Goal: Information Seeking & Learning: Learn about a topic

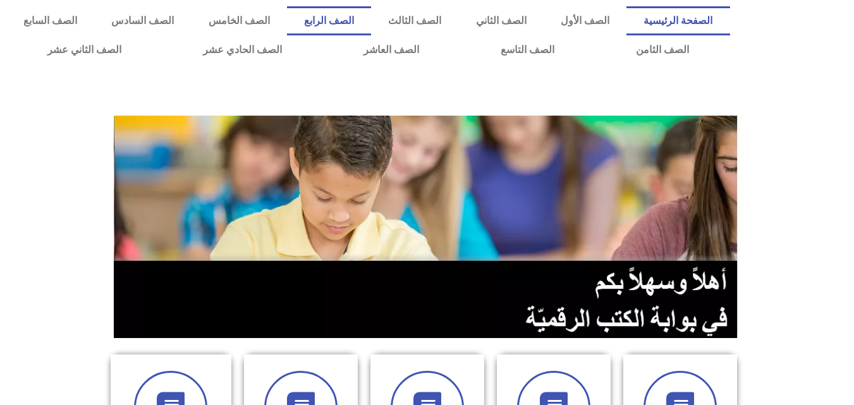
click at [371, 17] on link "الصف الرابع" at bounding box center [329, 20] width 84 height 29
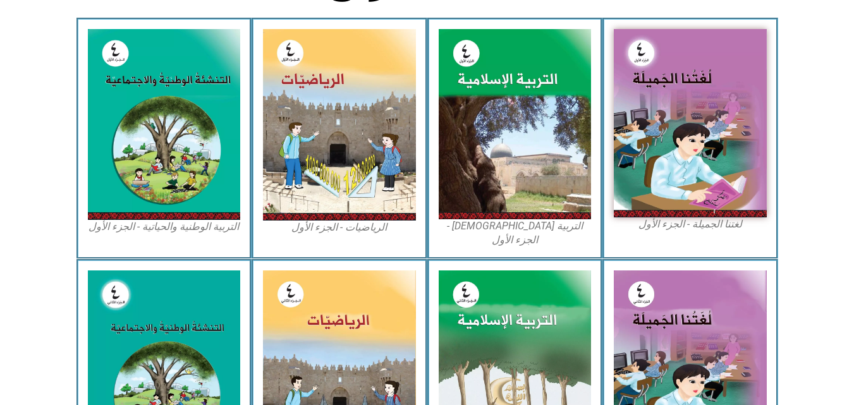
scroll to position [379, 0]
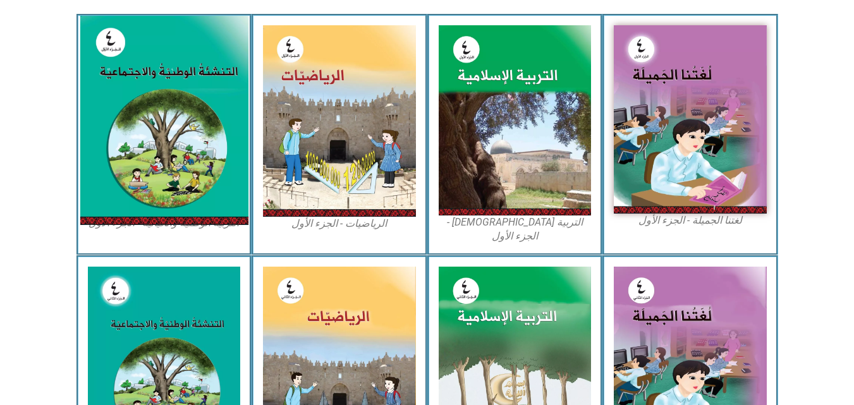
click at [193, 138] on img at bounding box center [164, 120] width 168 height 209
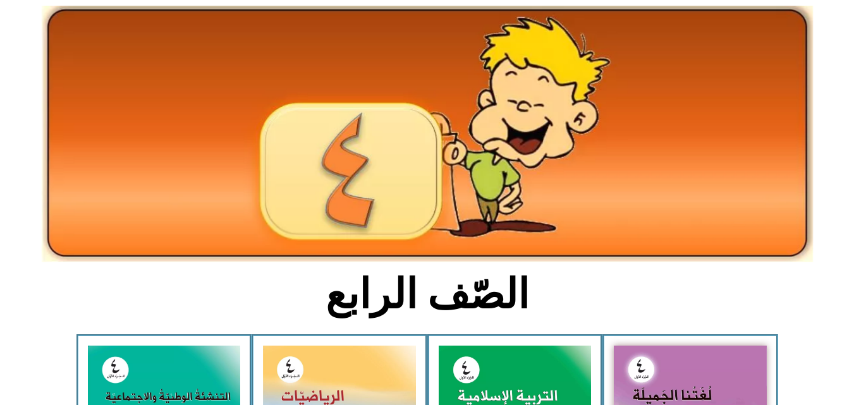
scroll to position [0, 0]
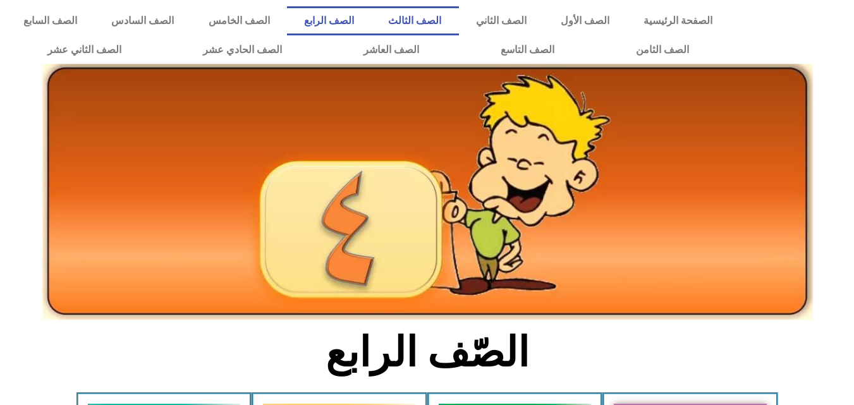
click at [458, 14] on link "الصف الثالث" at bounding box center [414, 20] width 87 height 29
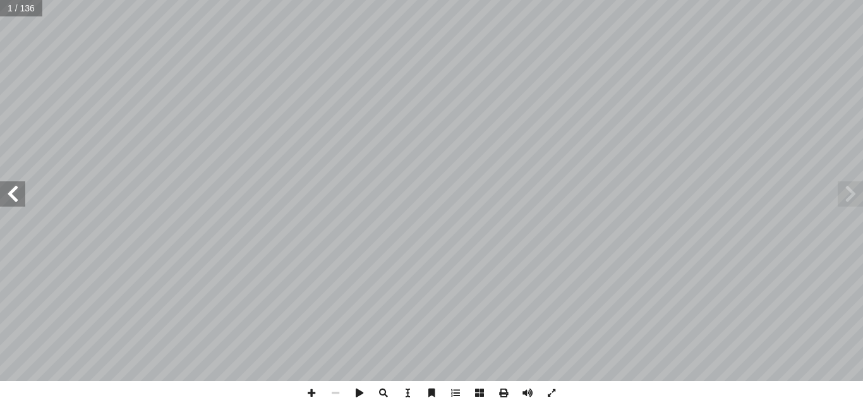
click at [18, 197] on span at bounding box center [12, 193] width 25 height 25
click at [311, 396] on span at bounding box center [312, 393] width 24 height 24
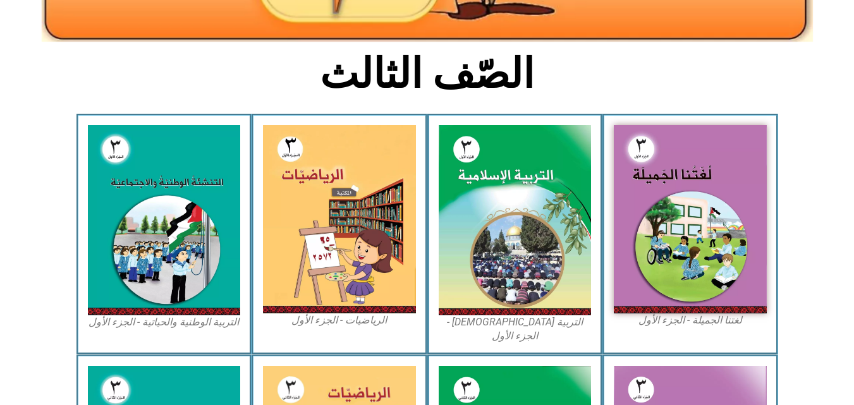
scroll to position [286, 0]
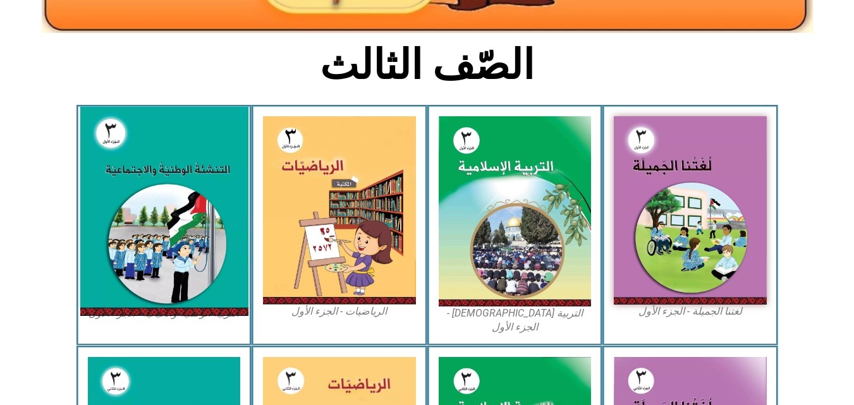
click at [169, 197] on img at bounding box center [164, 211] width 168 height 209
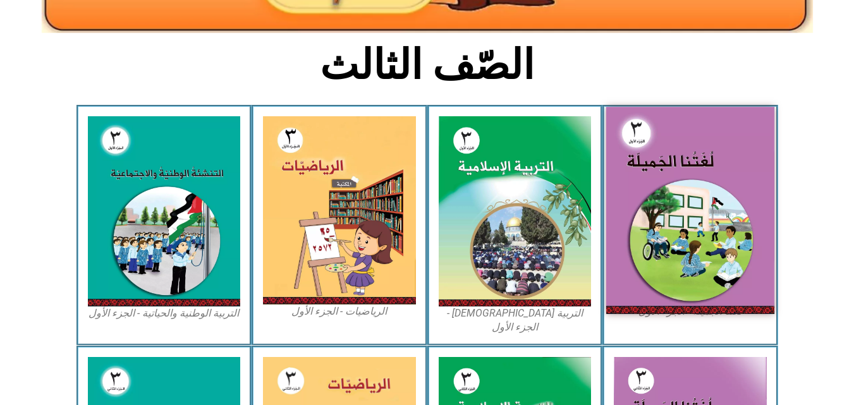
click at [657, 196] on img at bounding box center [690, 210] width 168 height 207
click at [669, 185] on img at bounding box center [690, 210] width 168 height 207
click at [671, 160] on img at bounding box center [690, 210] width 168 height 207
click at [686, 154] on img at bounding box center [690, 210] width 168 height 207
click at [628, 183] on img at bounding box center [690, 210] width 168 height 207
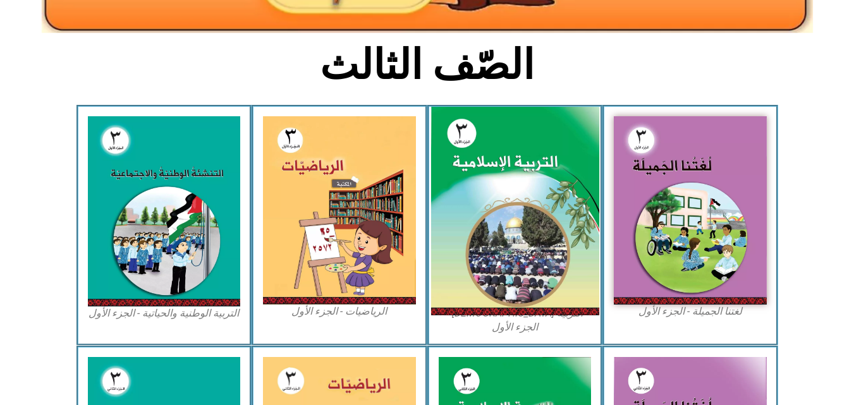
click at [549, 198] on img at bounding box center [514, 211] width 168 height 209
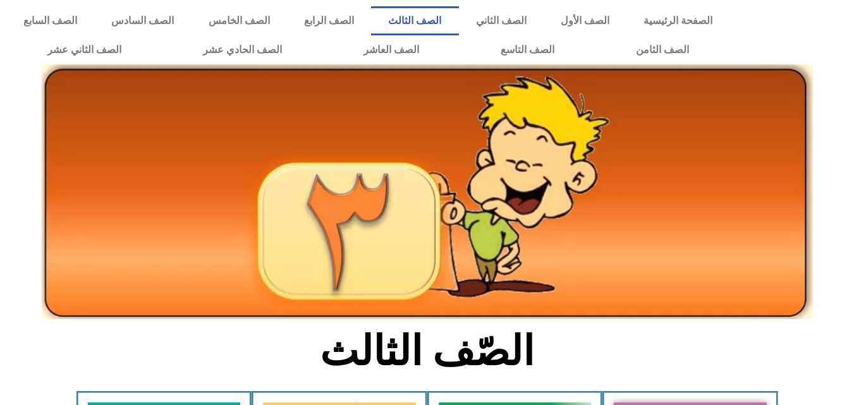
scroll to position [286, 0]
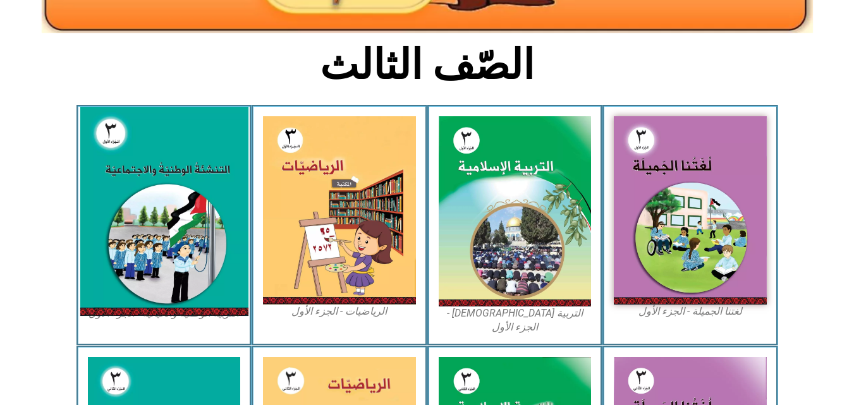
click at [169, 198] on img at bounding box center [164, 211] width 168 height 209
click at [155, 161] on img at bounding box center [164, 211] width 168 height 209
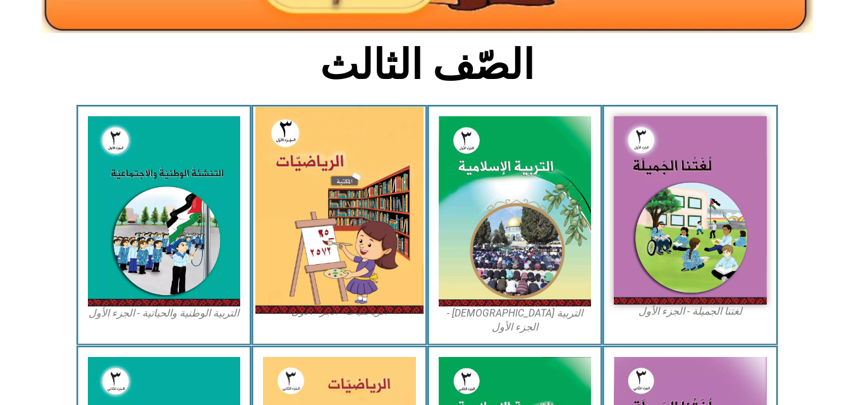
click at [313, 165] on img at bounding box center [339, 210] width 168 height 207
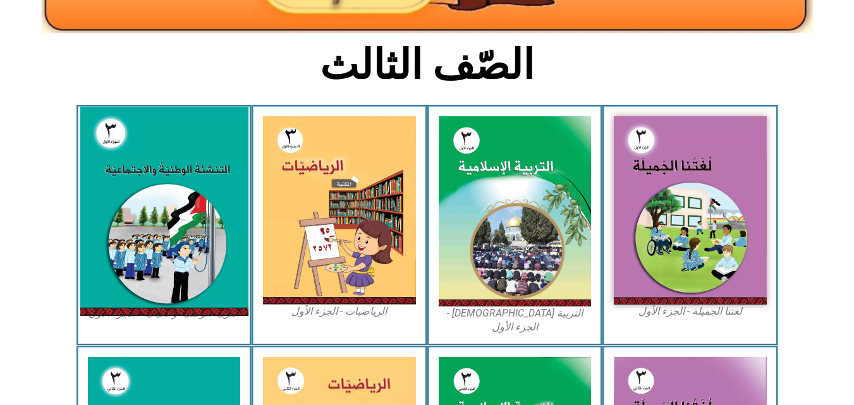
click at [178, 186] on img at bounding box center [164, 211] width 168 height 209
click at [129, 170] on img at bounding box center [164, 211] width 168 height 209
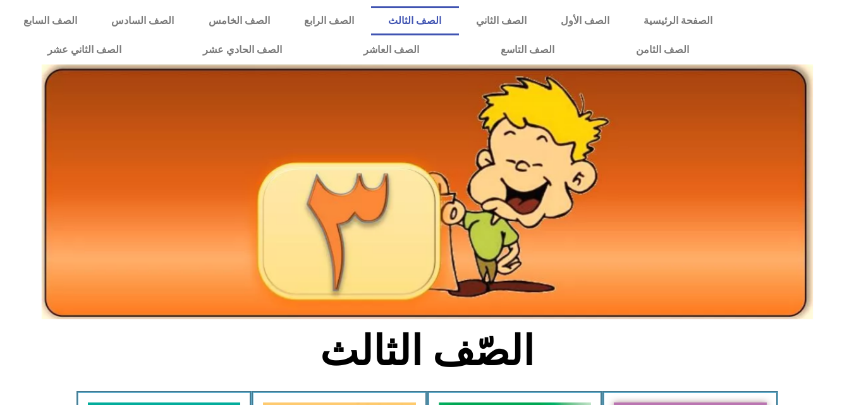
scroll to position [286, 0]
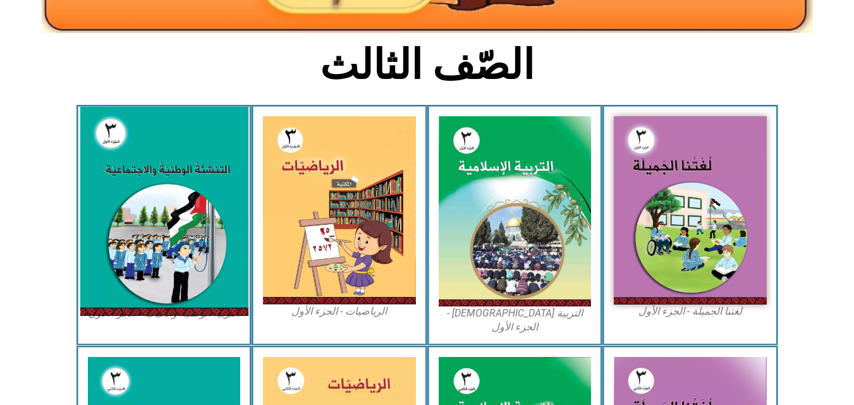
click at [156, 179] on img at bounding box center [164, 211] width 168 height 209
click at [154, 170] on img at bounding box center [164, 211] width 168 height 209
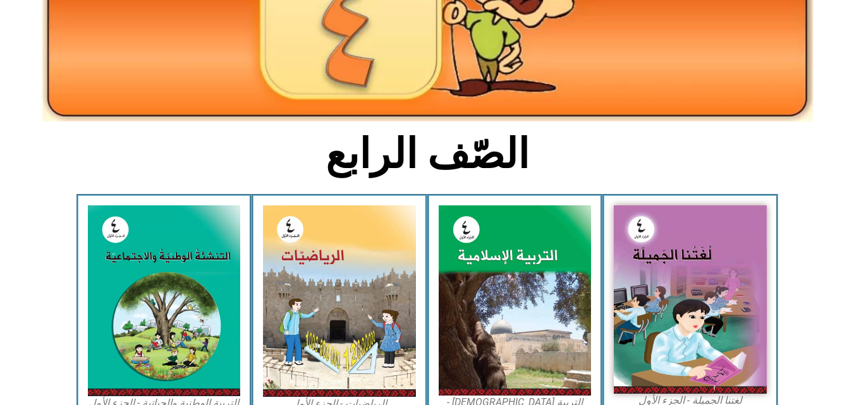
scroll to position [206, 0]
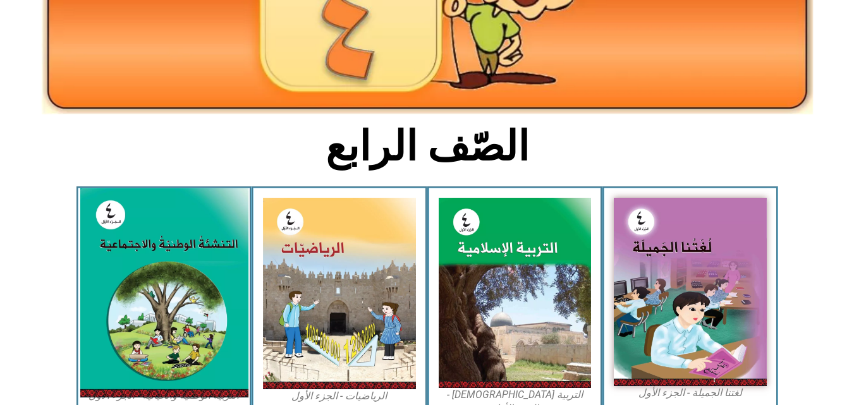
click at [193, 240] on img at bounding box center [164, 292] width 168 height 209
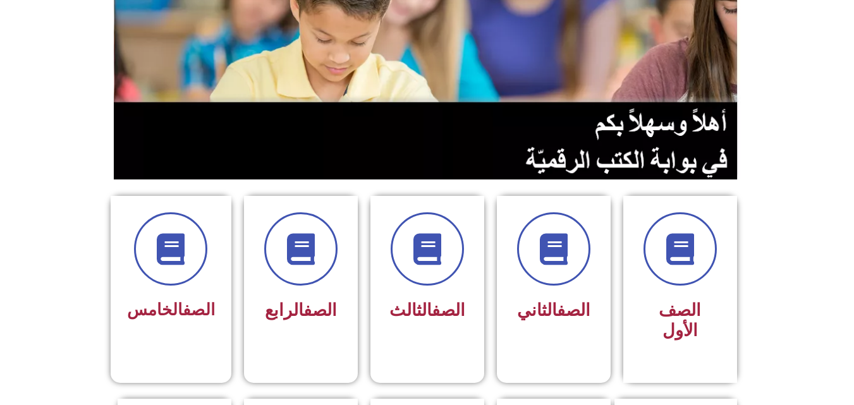
scroll to position [177, 0]
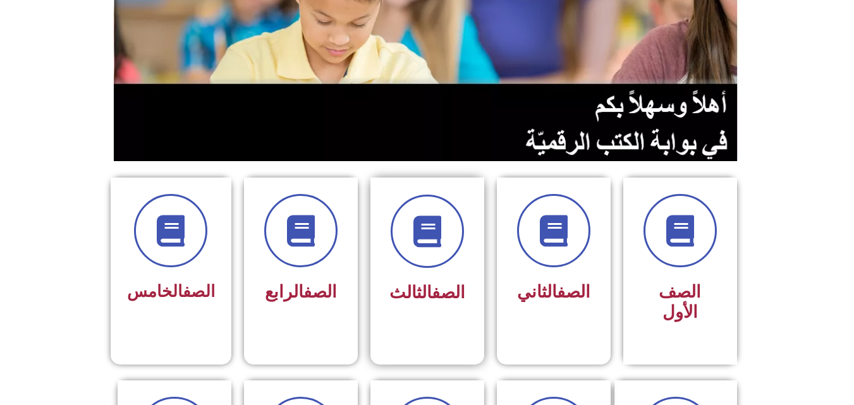
click at [443, 278] on div "الصف الثالث" at bounding box center [427, 293] width 80 height 32
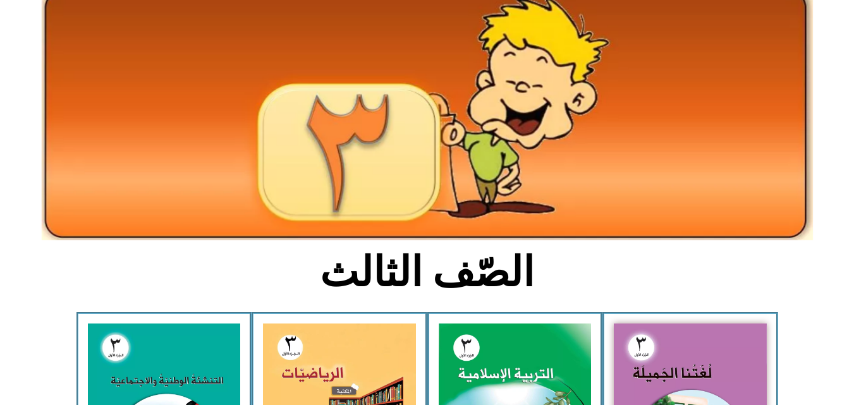
scroll to position [101, 0]
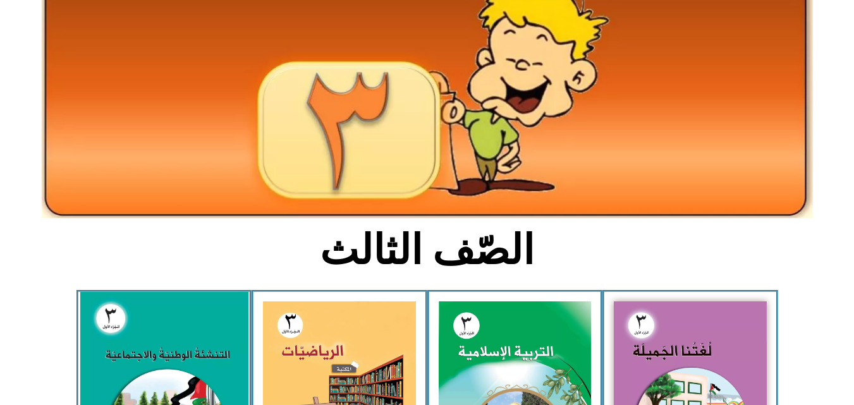
click at [169, 317] on img at bounding box center [164, 396] width 168 height 209
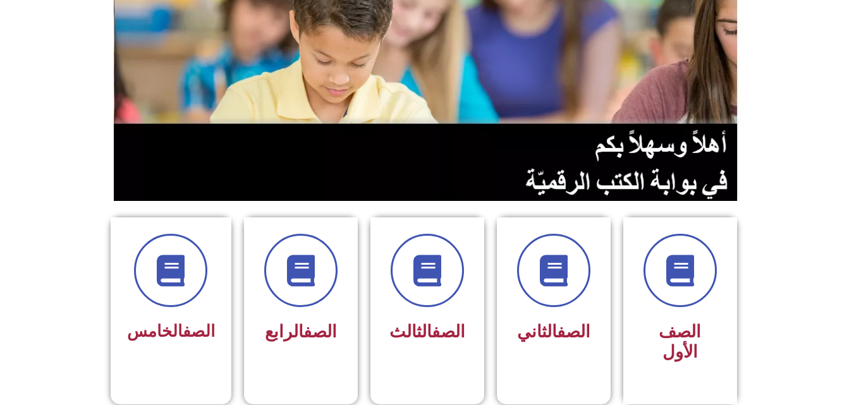
scroll to position [152, 0]
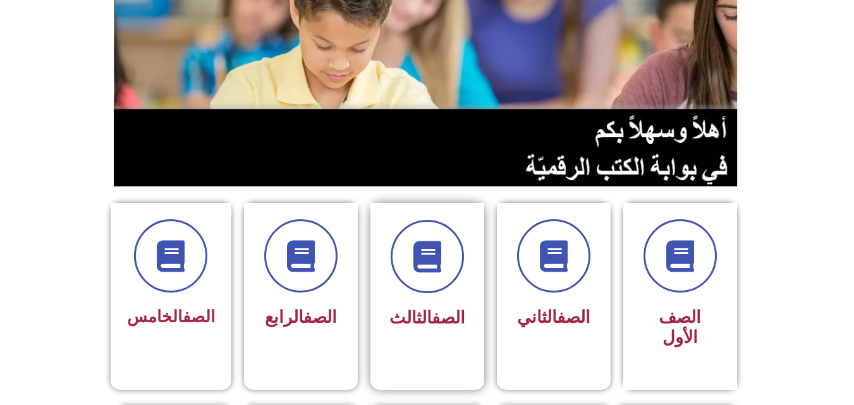
click at [444, 308] on link "الصف" at bounding box center [448, 318] width 33 height 20
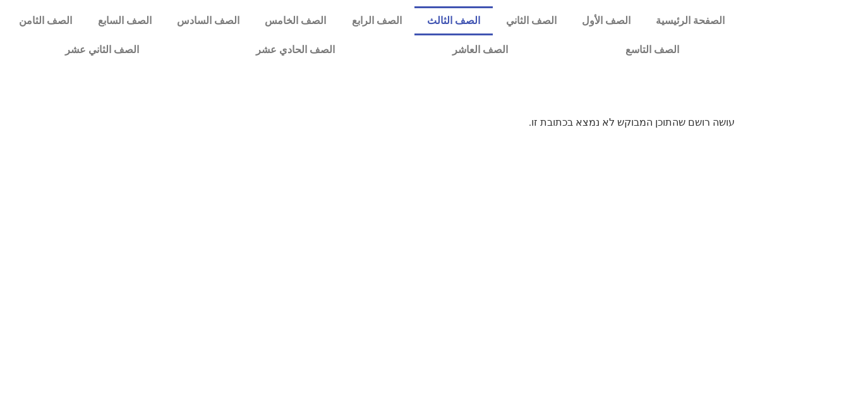
click at [467, 20] on link "الصف الثالث" at bounding box center [454, 20] width 78 height 29
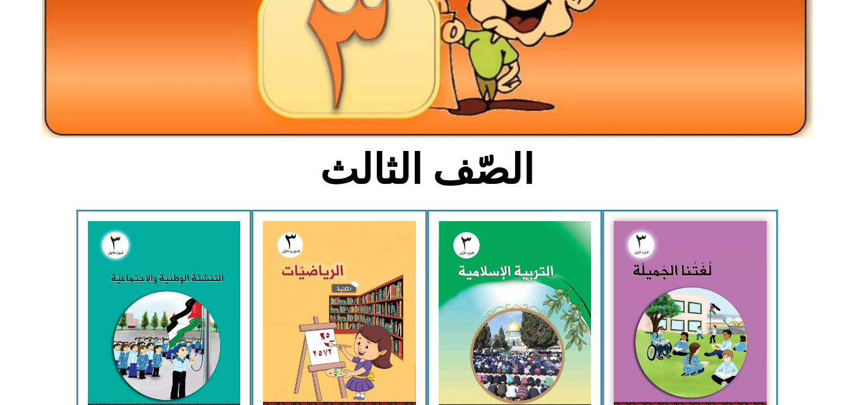
scroll to position [219, 0]
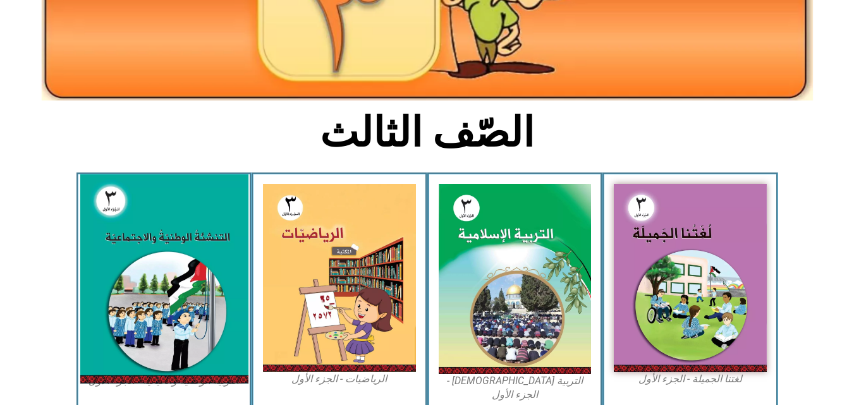
click at [155, 222] on img at bounding box center [164, 278] width 168 height 209
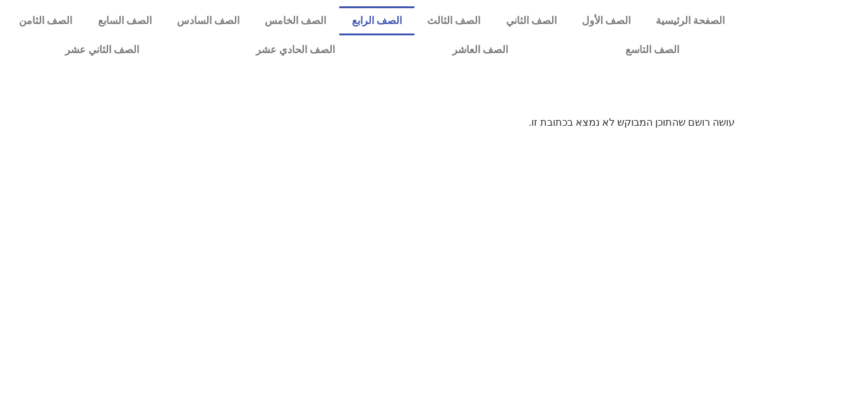
click at [415, 20] on link "الصف الرابع" at bounding box center [376, 20] width 75 height 29
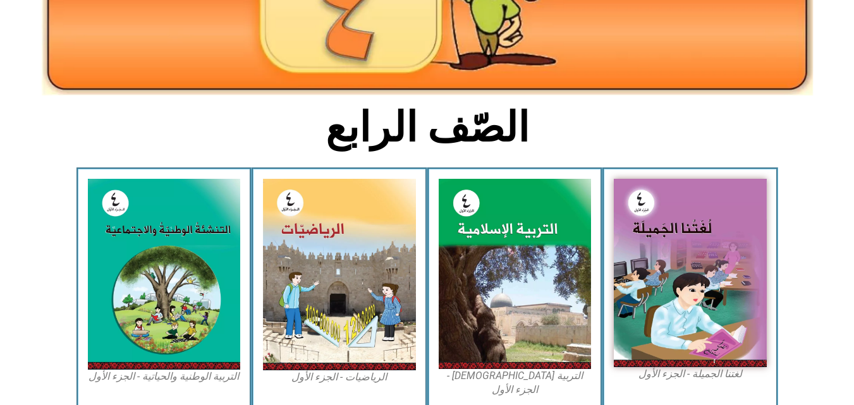
scroll to position [231, 0]
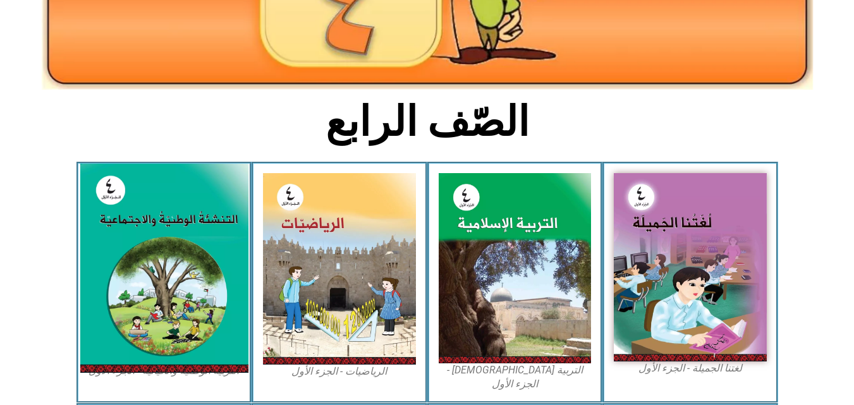
click at [172, 226] on img at bounding box center [164, 268] width 168 height 209
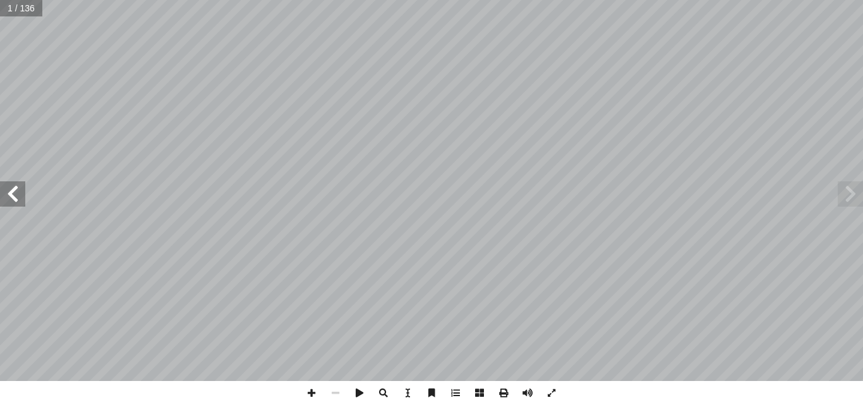
click at [13, 195] on span at bounding box center [12, 193] width 25 height 25
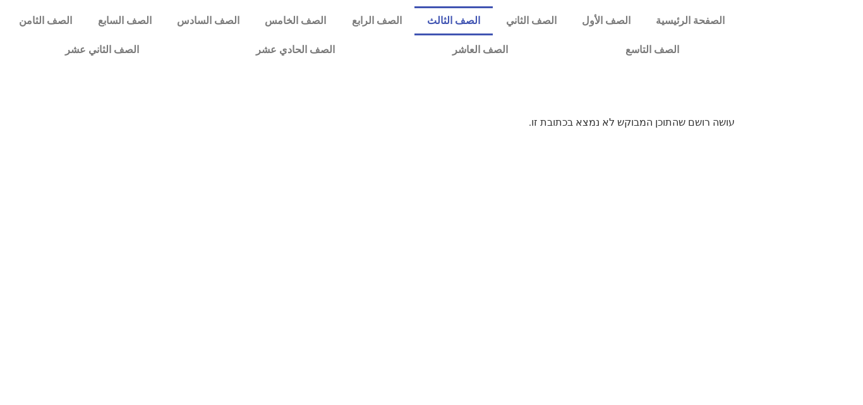
click at [476, 19] on link "الصف الثالث" at bounding box center [454, 20] width 78 height 29
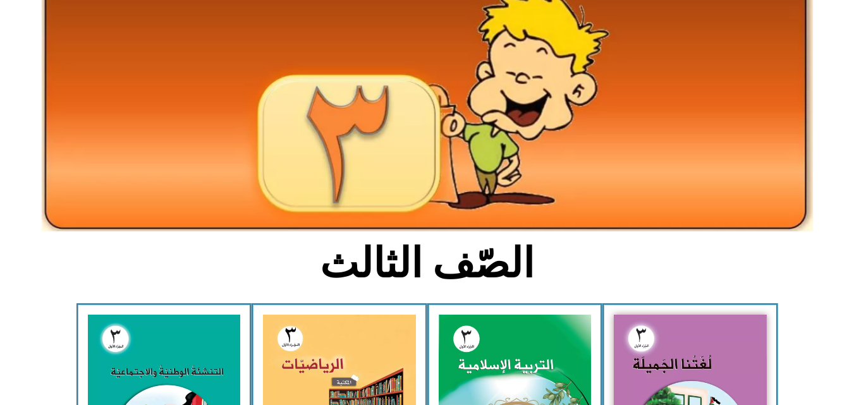
scroll to position [101, 0]
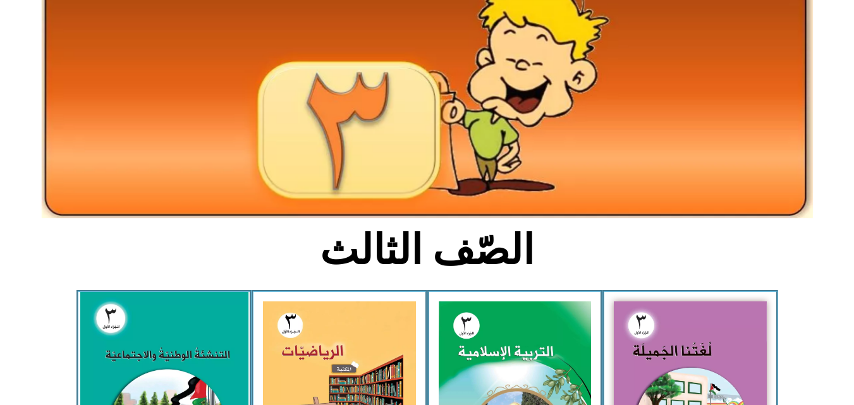
click at [205, 331] on img at bounding box center [164, 396] width 168 height 209
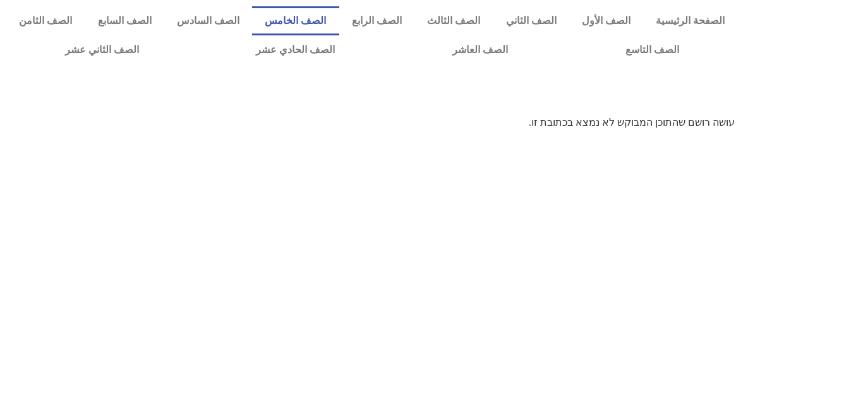
click at [325, 13] on link "الصف الخامس" at bounding box center [295, 20] width 87 height 29
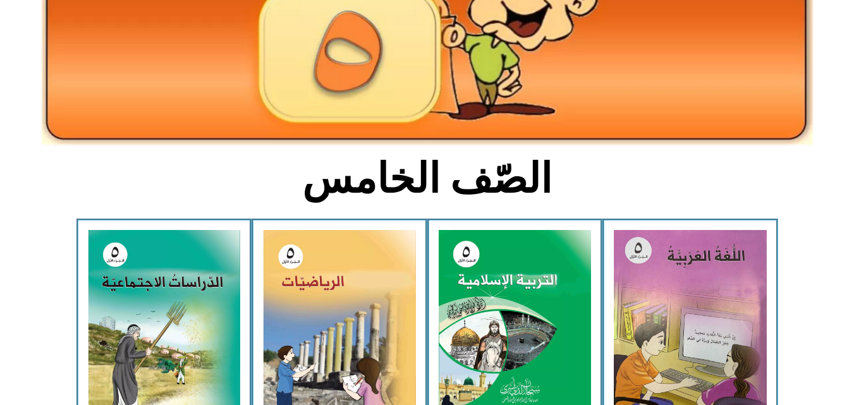
scroll to position [210, 0]
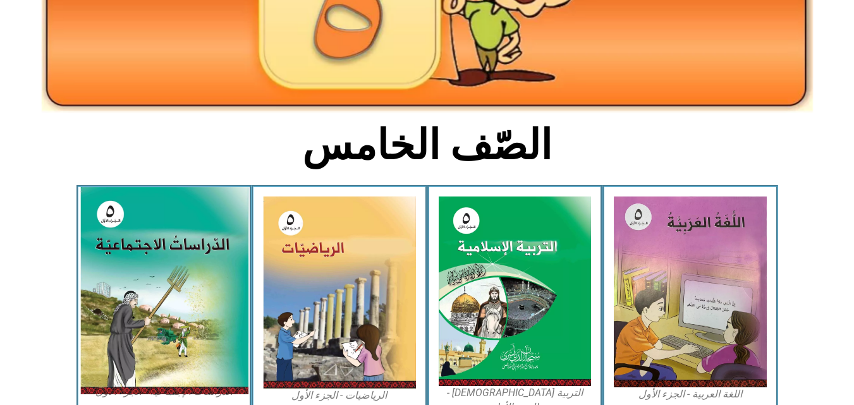
click at [181, 294] on img at bounding box center [164, 290] width 168 height 207
click at [179, 294] on img at bounding box center [164, 290] width 168 height 207
click at [192, 322] on img at bounding box center [164, 290] width 168 height 207
click at [138, 316] on img at bounding box center [164, 290] width 168 height 207
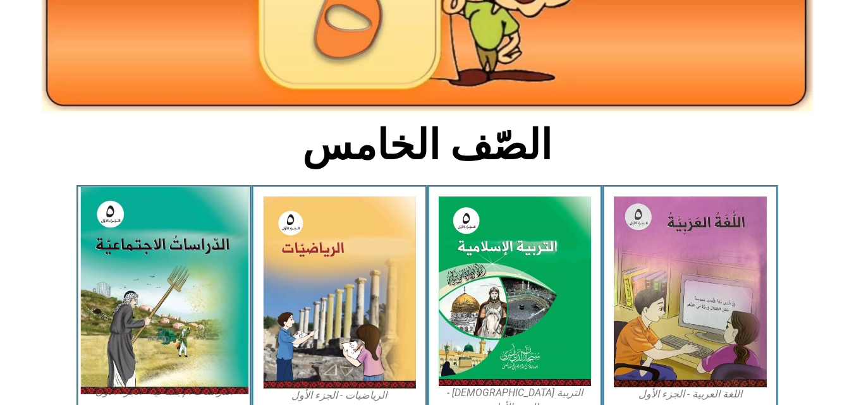
click at [138, 316] on img at bounding box center [164, 290] width 168 height 207
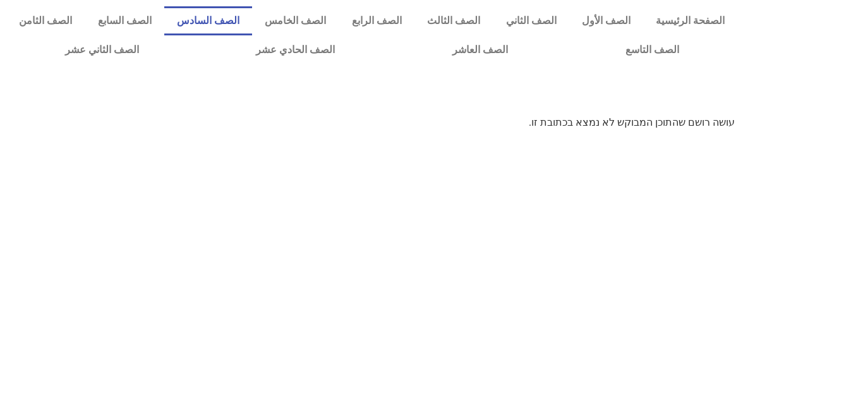
click at [248, 21] on link "الصف السادس" at bounding box center [208, 20] width 88 height 29
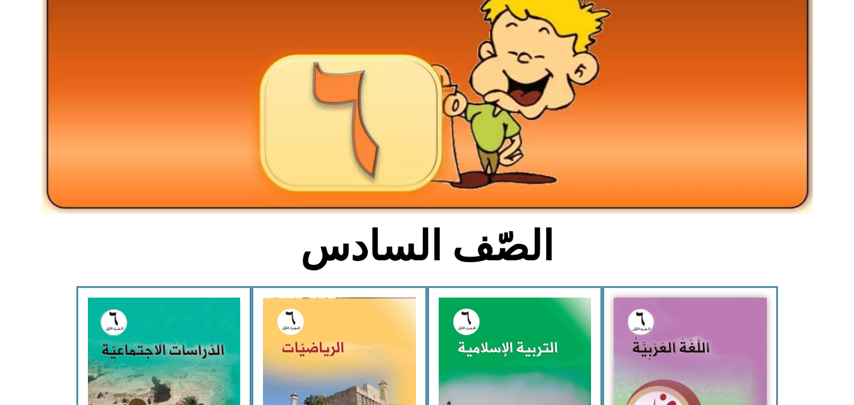
scroll to position [126, 0]
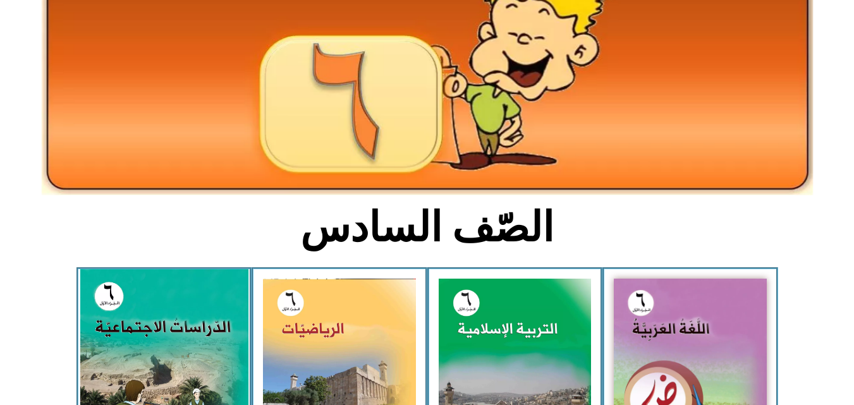
click at [204, 313] on img at bounding box center [164, 374] width 168 height 210
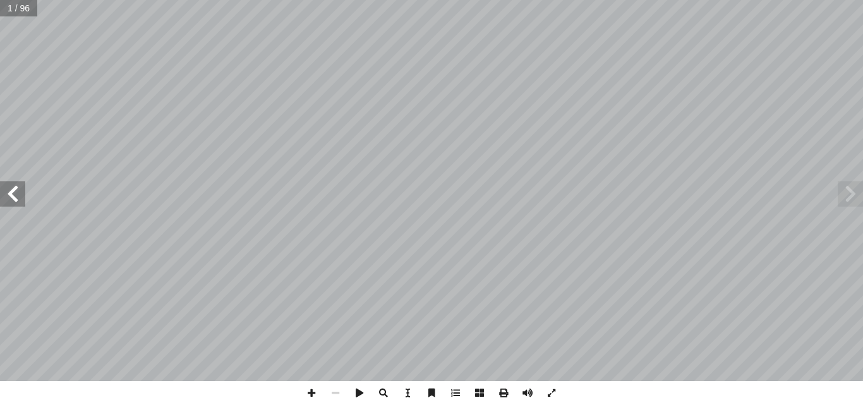
click at [10, 192] on span at bounding box center [12, 193] width 25 height 25
click at [21, 192] on span at bounding box center [12, 193] width 25 height 25
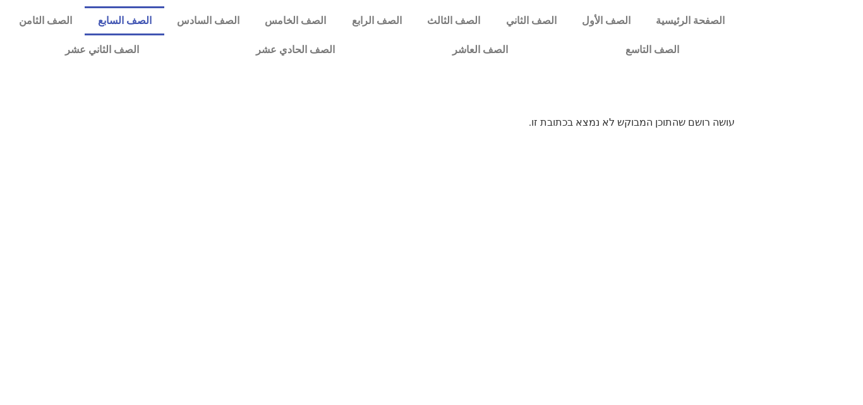
click at [164, 16] on link "الصف السابع" at bounding box center [124, 20] width 79 height 29
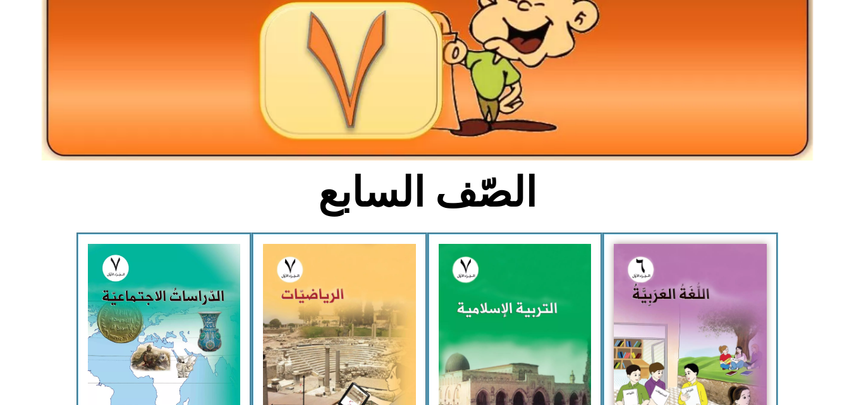
scroll to position [185, 0]
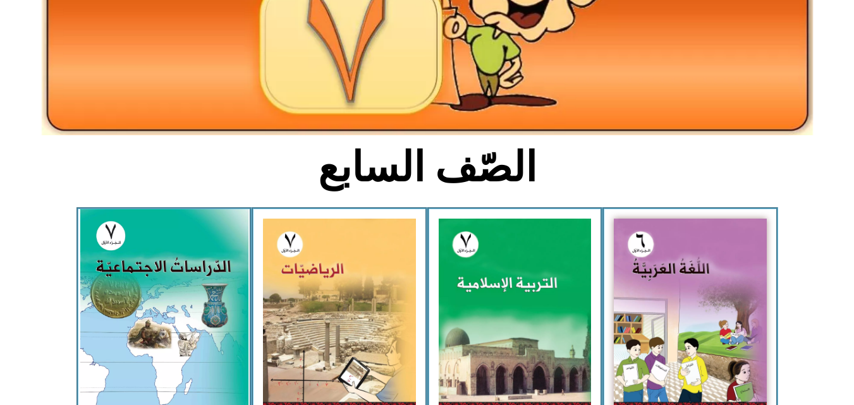
click at [174, 322] on img at bounding box center [164, 313] width 168 height 209
click at [193, 259] on img at bounding box center [164, 313] width 168 height 209
click at [189, 255] on img at bounding box center [164, 313] width 168 height 209
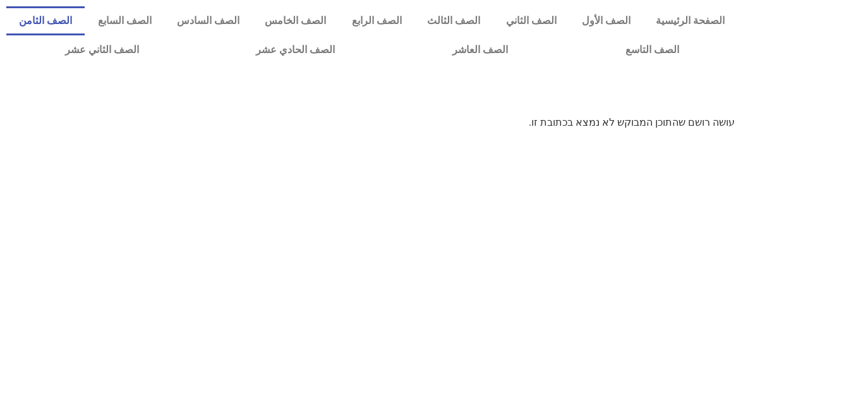
click at [85, 16] on link "الصف الثامن" at bounding box center [45, 20] width 78 height 29
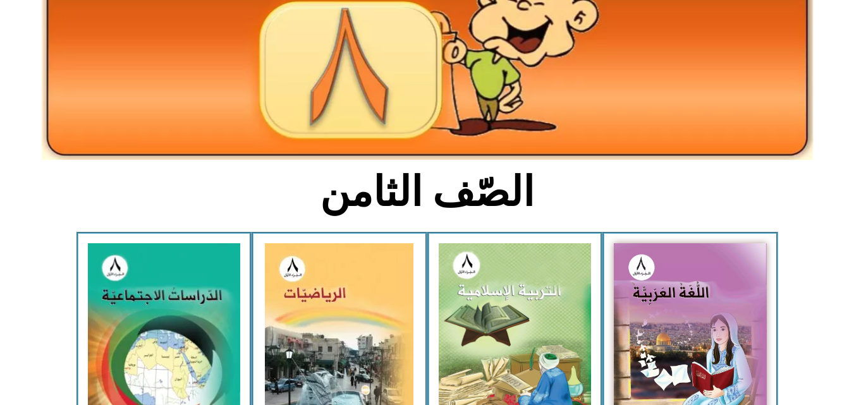
scroll to position [177, 0]
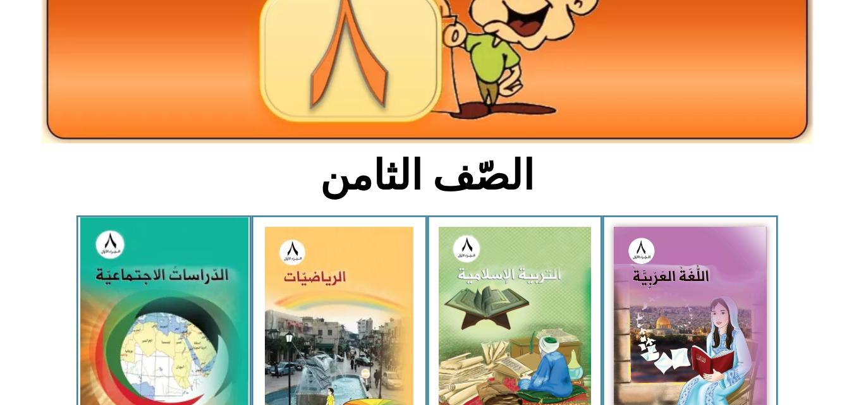
click at [168, 302] on img at bounding box center [164, 320] width 168 height 207
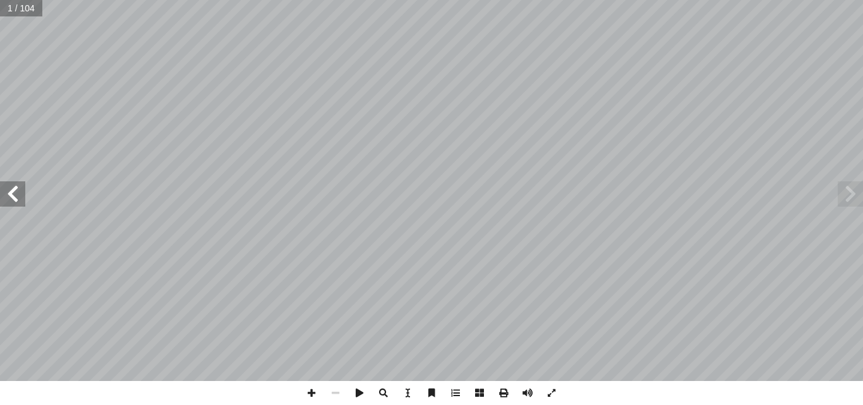
click at [10, 191] on span at bounding box center [12, 193] width 25 height 25
click at [16, 196] on span at bounding box center [12, 193] width 25 height 25
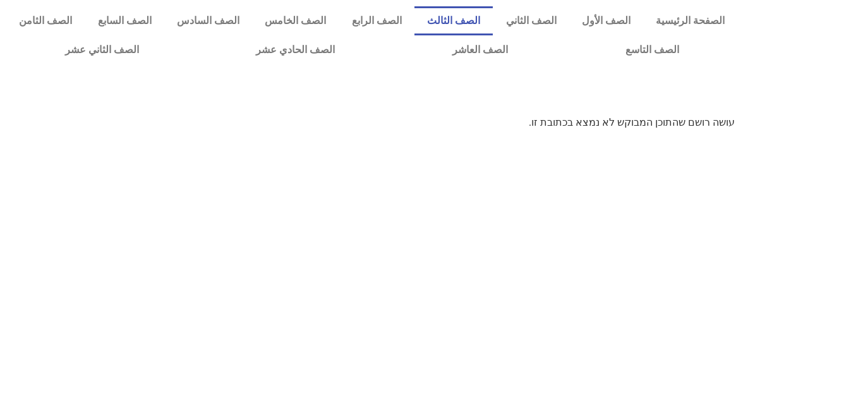
click at [477, 20] on link "الصف الثالث" at bounding box center [454, 20] width 78 height 29
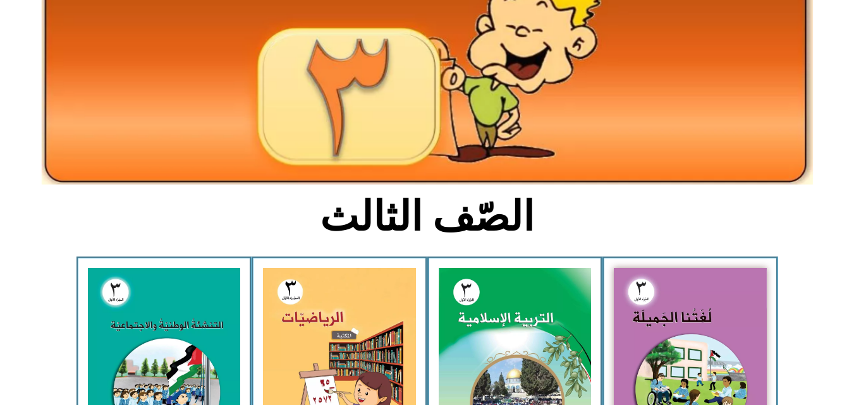
scroll to position [160, 0]
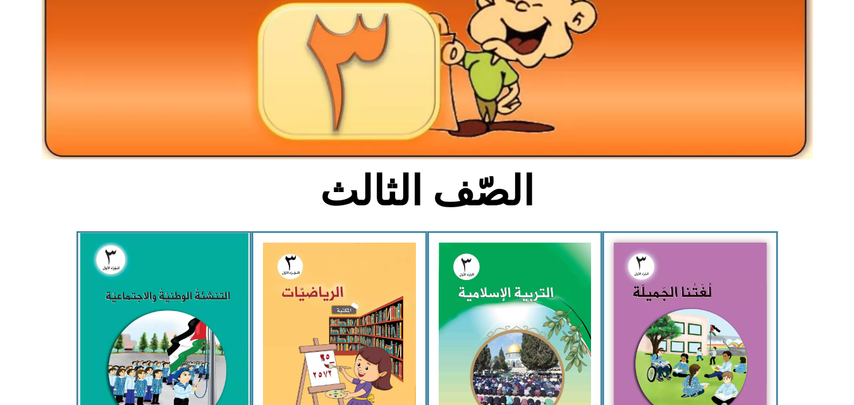
click at [178, 336] on img at bounding box center [164, 337] width 168 height 209
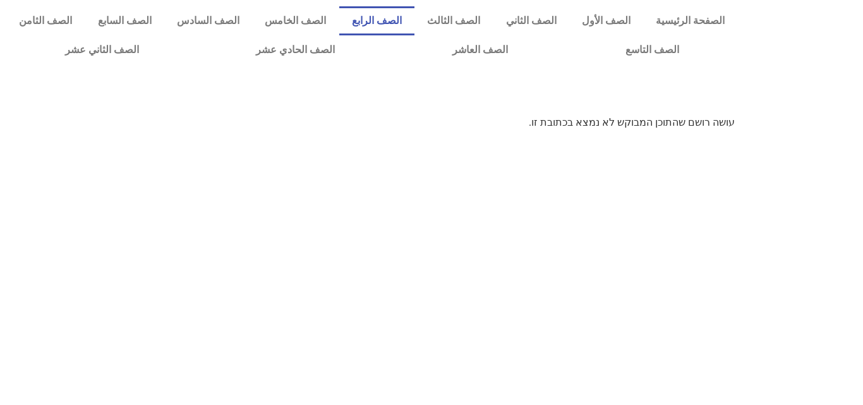
click at [410, 14] on link "الصف الرابع" at bounding box center [376, 20] width 75 height 29
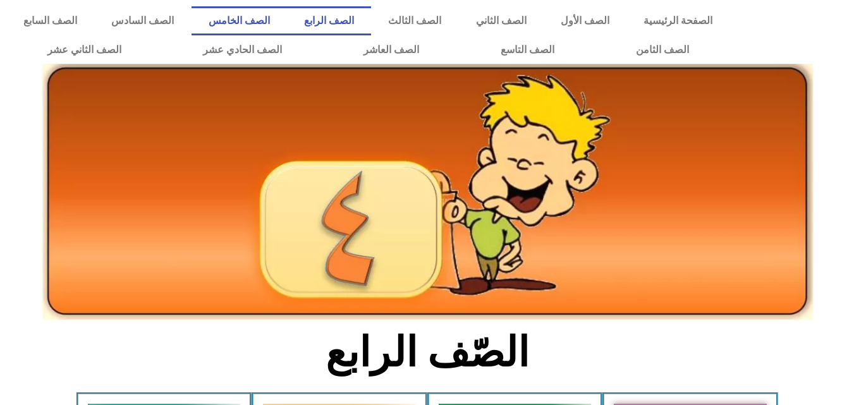
click at [287, 15] on link "الصف الخامس" at bounding box center [239, 20] width 95 height 29
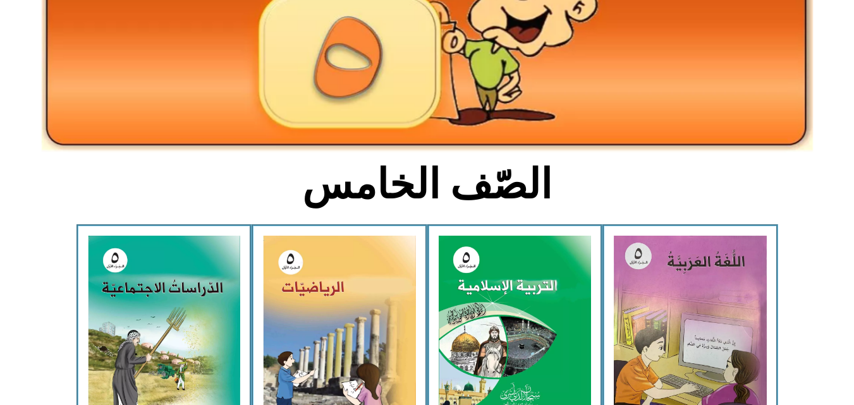
scroll to position [177, 0]
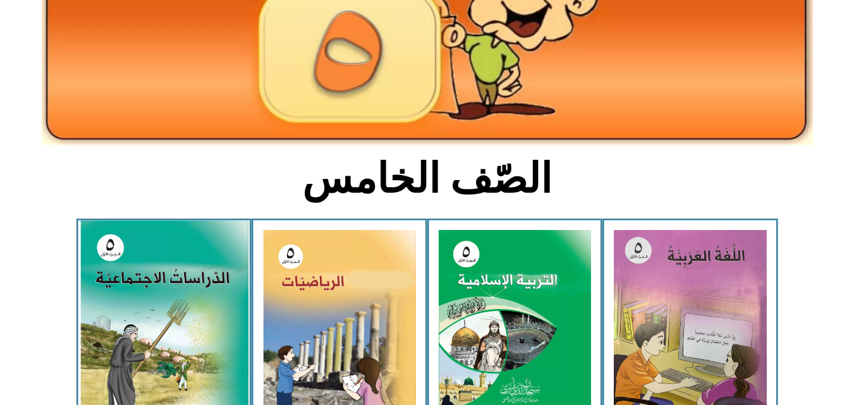
click at [177, 298] on img at bounding box center [164, 324] width 168 height 207
click at [138, 340] on img at bounding box center [164, 324] width 168 height 207
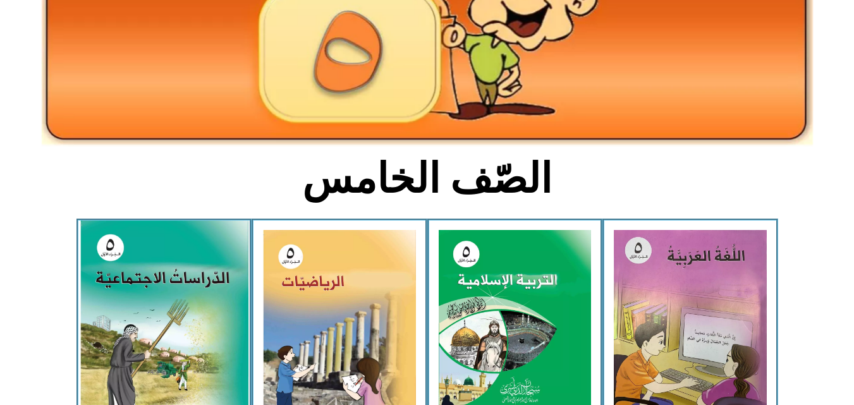
click at [139, 340] on img at bounding box center [164, 324] width 168 height 207
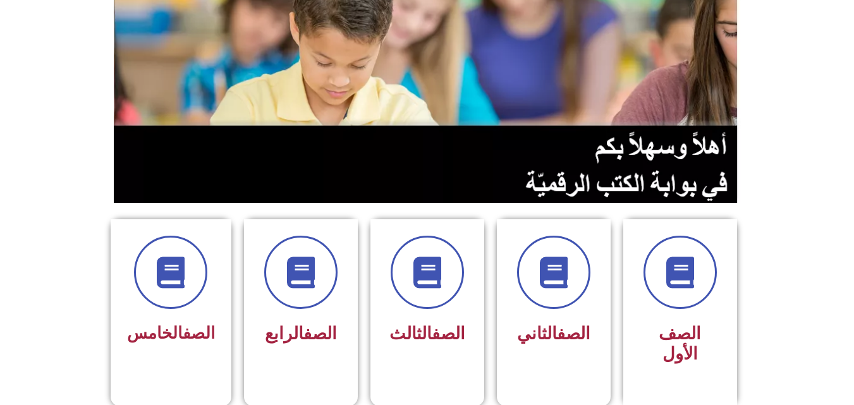
scroll to position [152, 0]
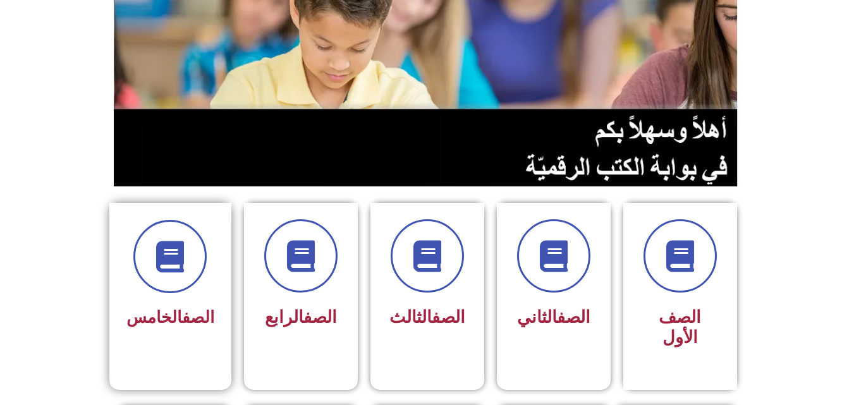
click at [173, 298] on div "الصف الخامس" at bounding box center [170, 277] width 88 height 114
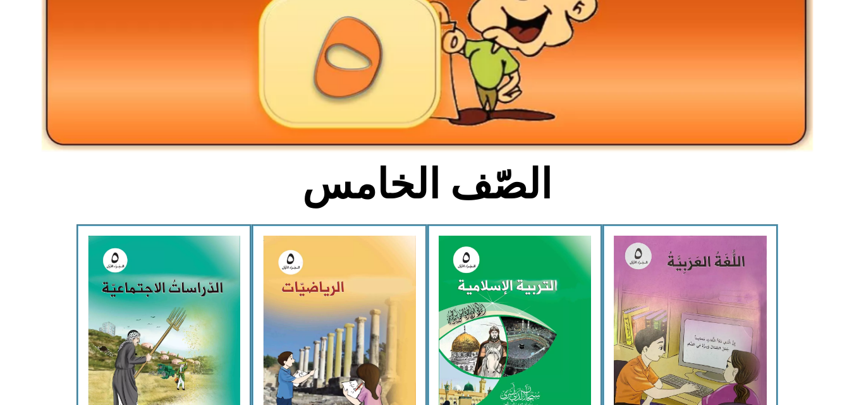
scroll to position [177, 0]
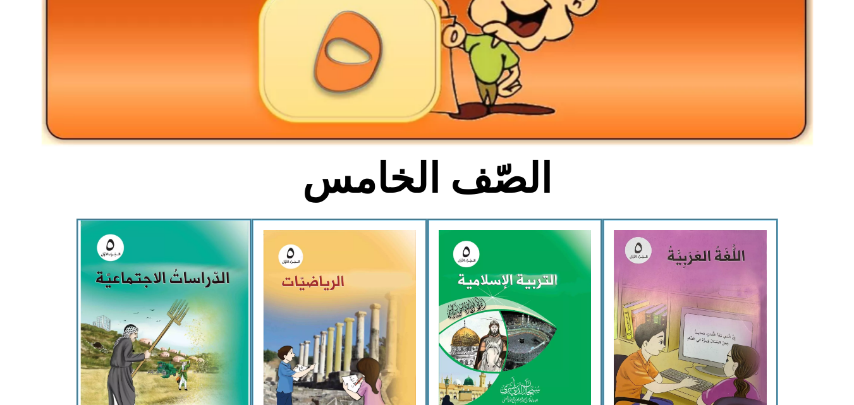
click at [181, 308] on img at bounding box center [164, 324] width 168 height 207
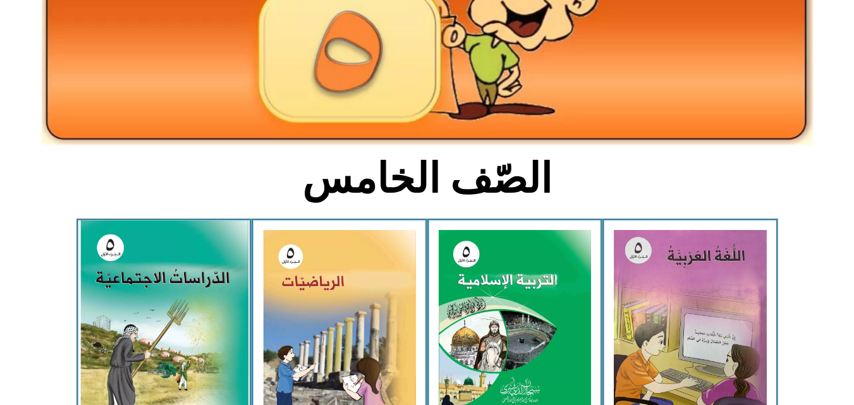
click at [181, 308] on img at bounding box center [164, 324] width 168 height 207
click at [119, 332] on img at bounding box center [164, 324] width 168 height 207
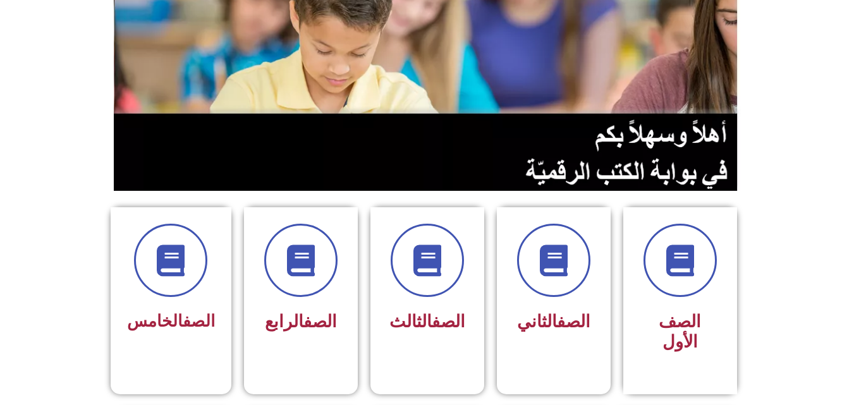
scroll to position [152, 0]
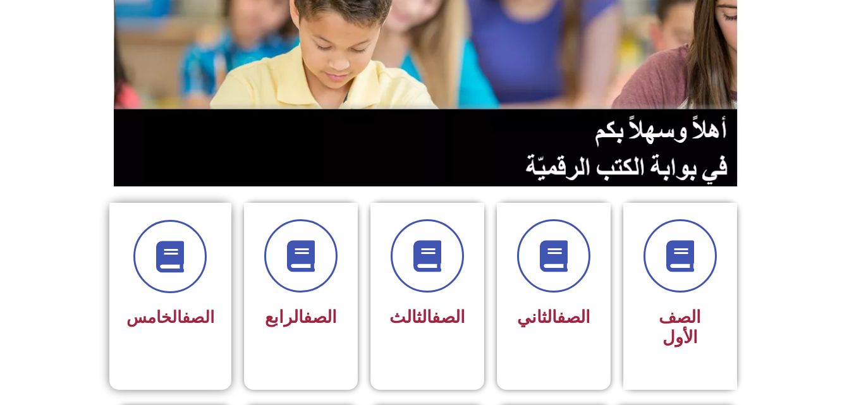
click at [197, 296] on div "الصف الخامس" at bounding box center [170, 277] width 88 height 114
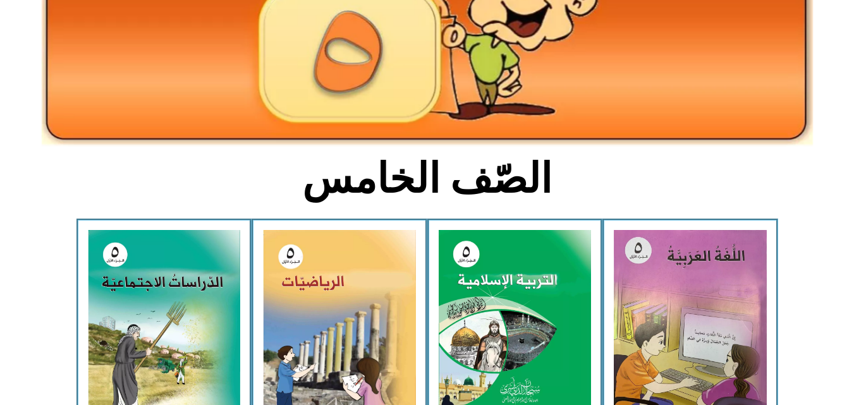
scroll to position [202, 0]
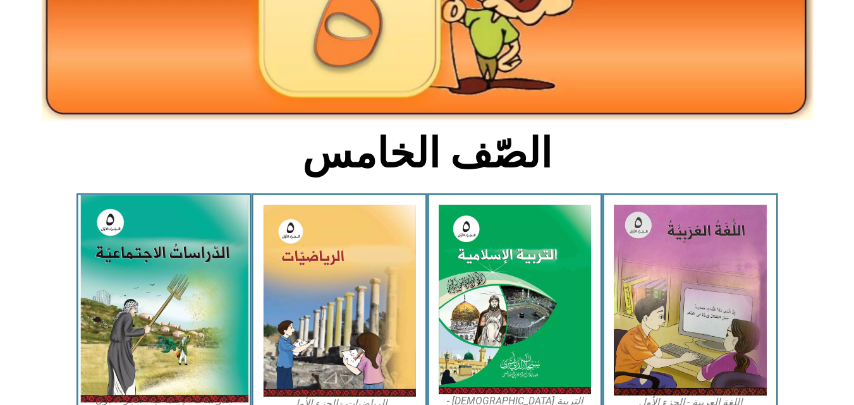
click at [161, 304] on img at bounding box center [164, 298] width 168 height 207
click at [147, 300] on img at bounding box center [164, 298] width 168 height 207
click at [133, 305] on img at bounding box center [164, 298] width 168 height 207
click at [185, 253] on img at bounding box center [164, 298] width 168 height 207
